Goal: Manage account settings

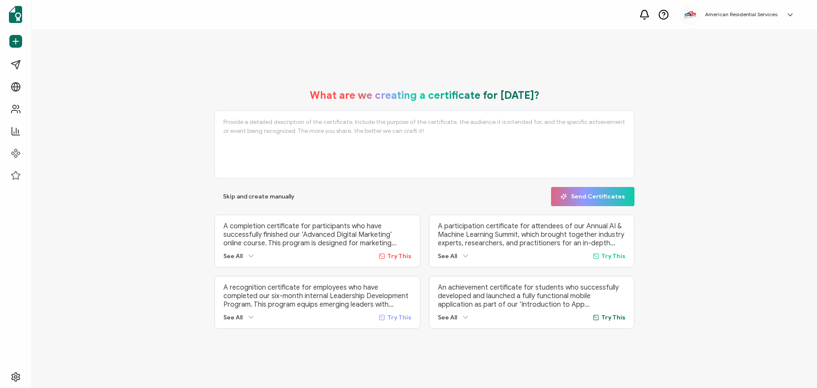
click at [748, 12] on h5 "American Residential Services" at bounding box center [741, 14] width 72 height 6
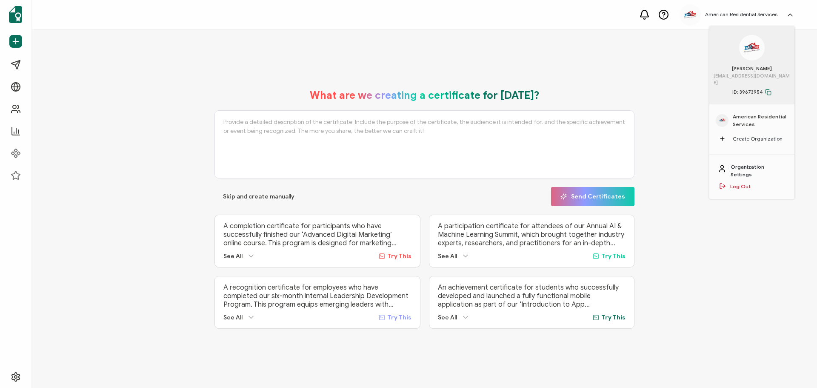
click at [741, 163] on link "Organization Settings" at bounding box center [758, 170] width 55 height 15
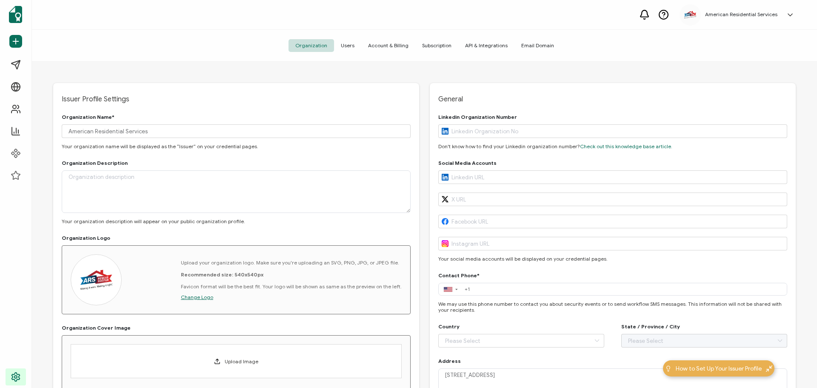
click at [395, 44] on span "Account & Billing" at bounding box center [388, 45] width 54 height 13
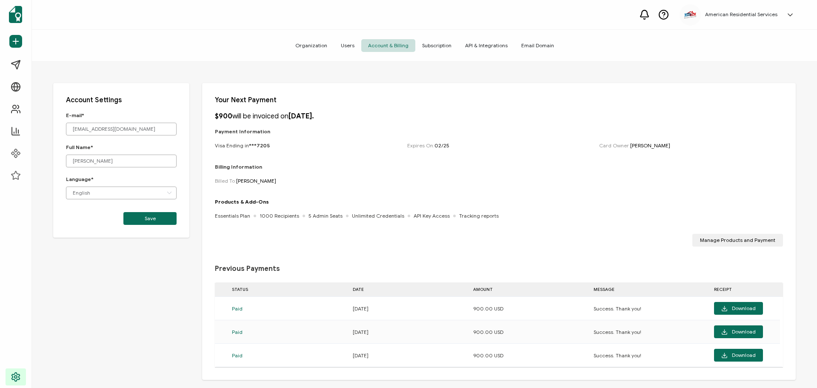
click at [446, 43] on span "Subscription" at bounding box center [436, 45] width 43 height 13
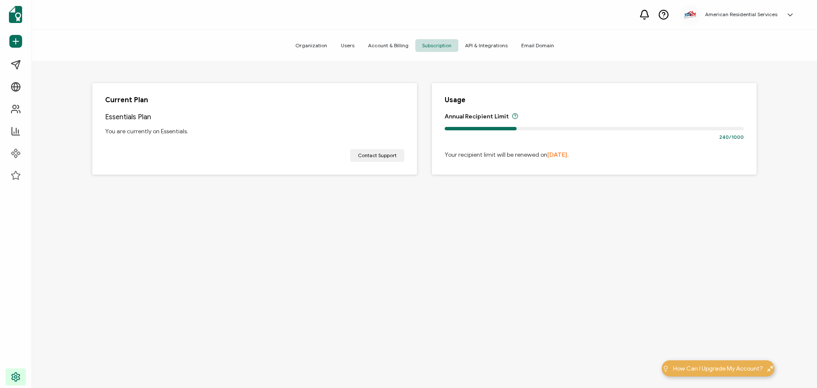
click at [386, 47] on span "Account & Billing" at bounding box center [388, 45] width 54 height 13
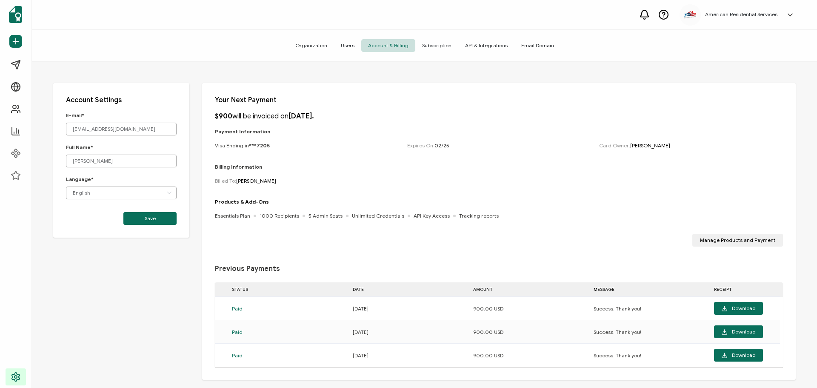
click at [444, 46] on span "Subscription" at bounding box center [436, 45] width 43 height 13
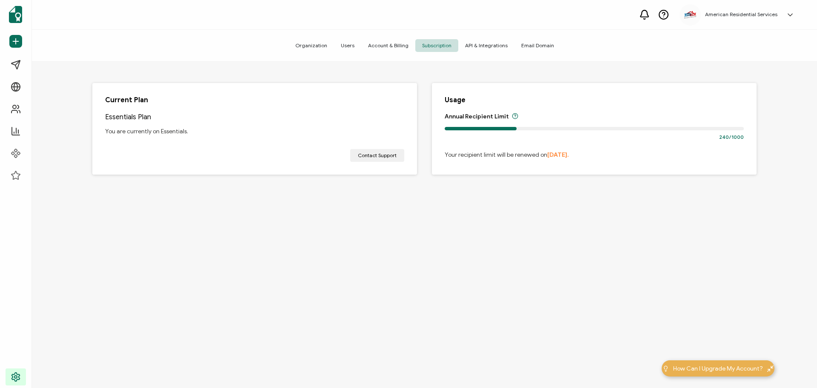
click at [389, 43] on span "Account & Billing" at bounding box center [388, 45] width 54 height 13
